Goal: Transaction & Acquisition: Subscribe to service/newsletter

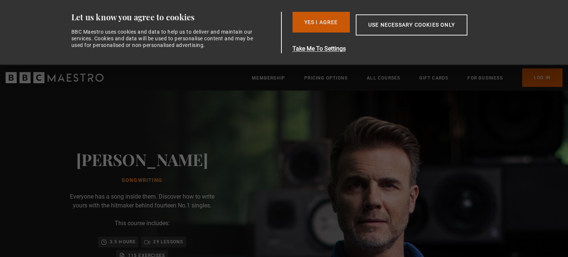
click at [333, 23] on button "Yes I Agree" at bounding box center [321, 22] width 57 height 21
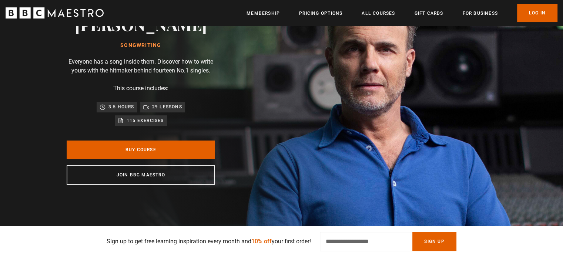
scroll to position [78, 0]
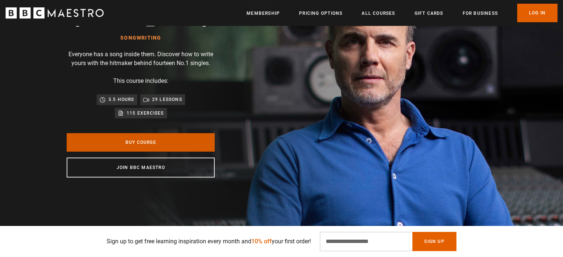
click at [111, 140] on link "Buy Course" at bounding box center [141, 142] width 148 height 18
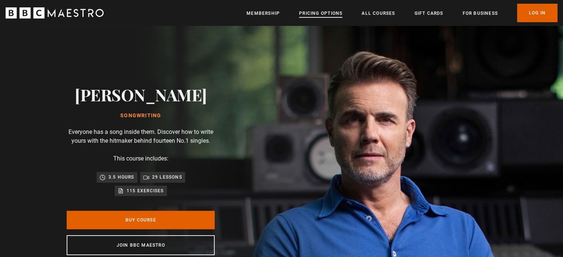
click at [336, 10] on link "Pricing Options" at bounding box center [320, 13] width 43 height 7
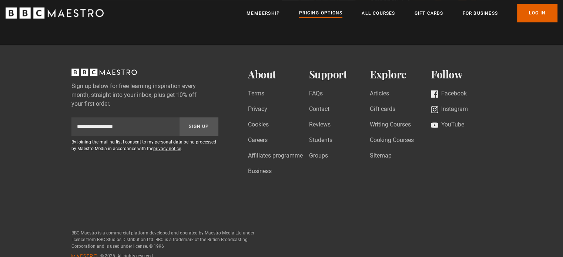
scroll to position [895, 0]
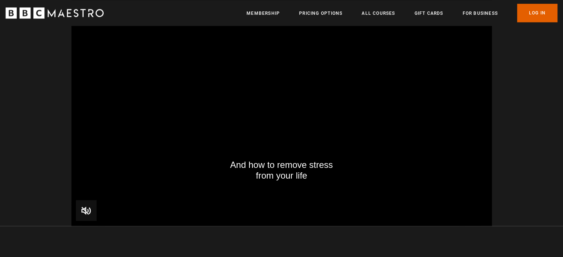
scroll to position [0, 969]
